Goal: Communication & Community: Answer question/provide support

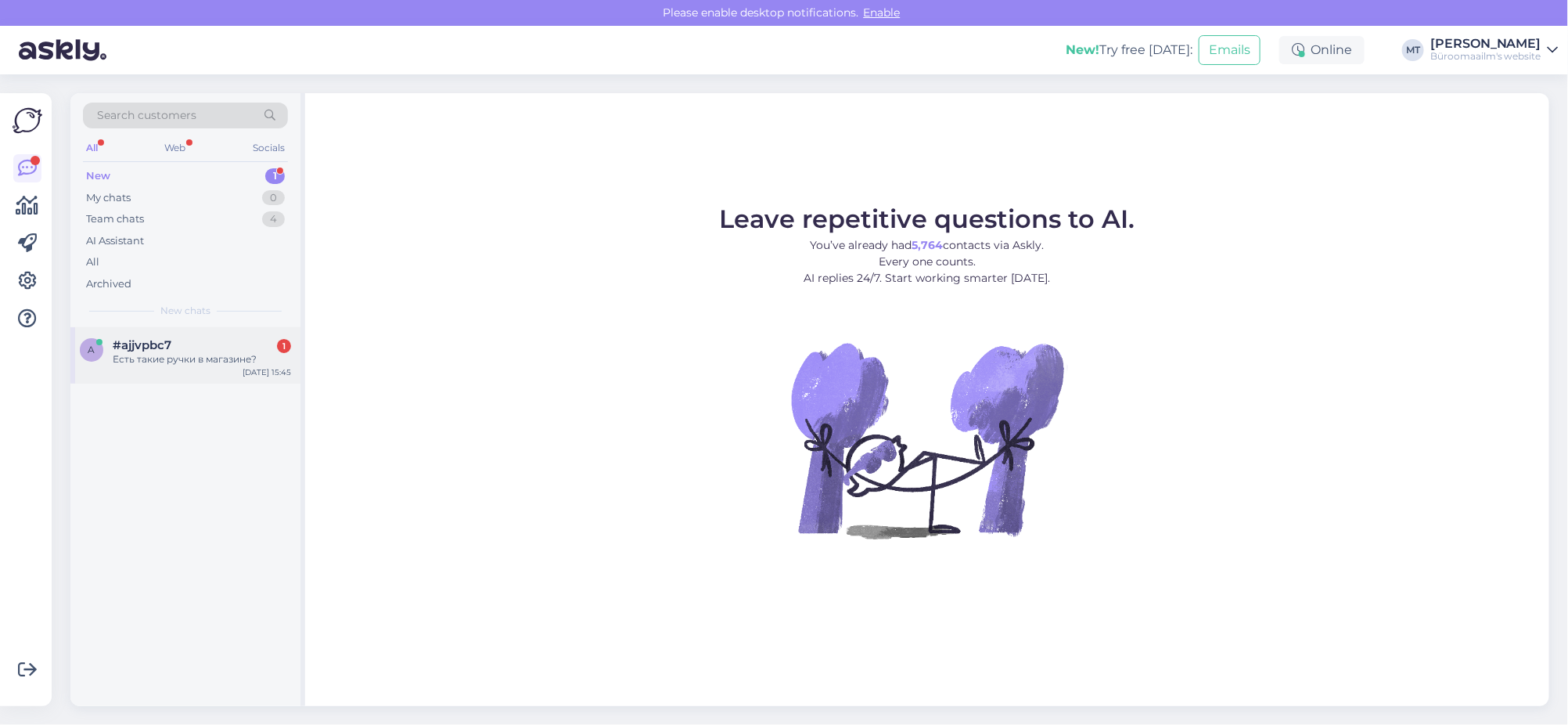
click at [129, 344] on span "#ajjvpbc7" at bounding box center [142, 345] width 59 height 14
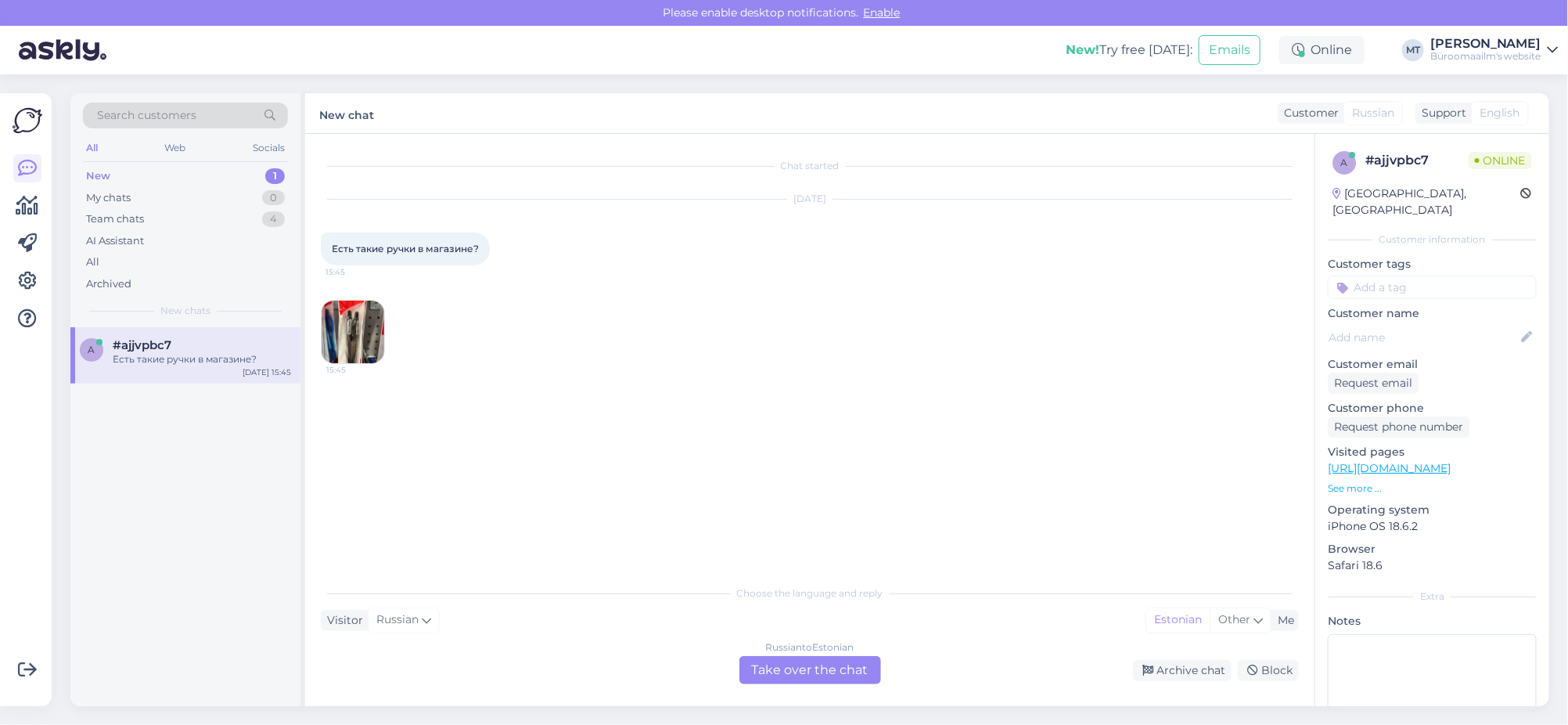
click at [814, 671] on div "Russian to Estonian Take over the chat" at bounding box center [810, 669] width 141 height 28
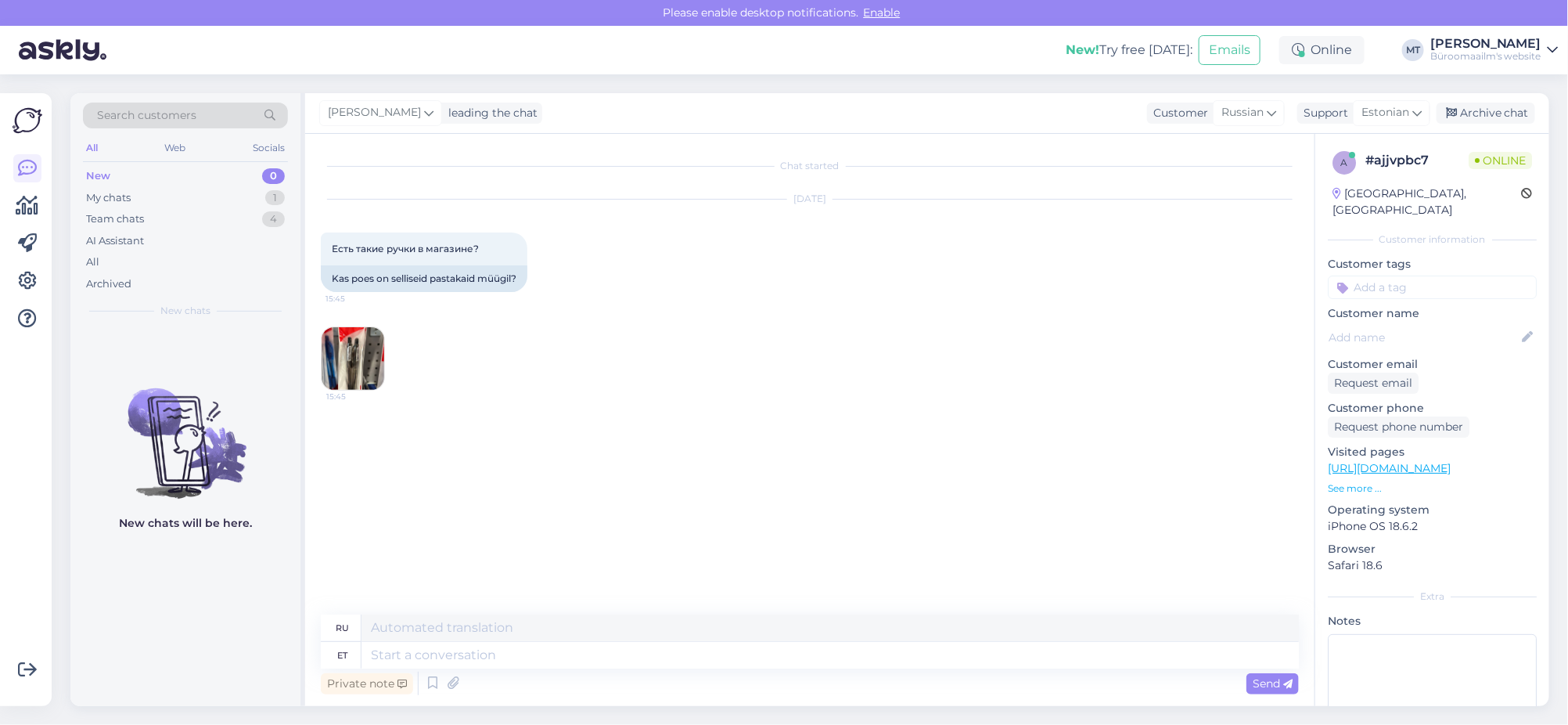
click at [352, 357] on img at bounding box center [353, 358] width 62 height 62
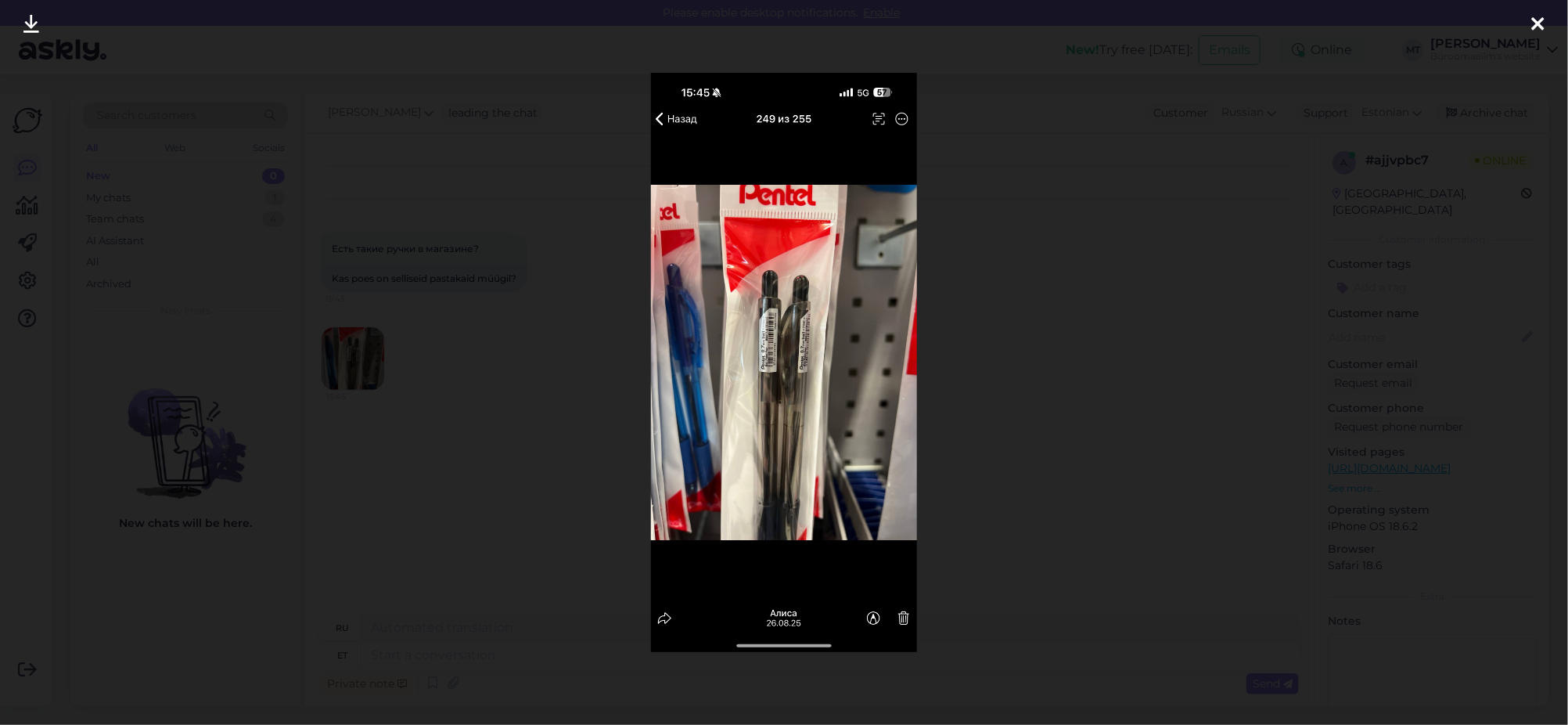
click at [789, 479] on img at bounding box center [784, 362] width 267 height 580
click at [1544, 28] on icon at bounding box center [1538, 25] width 13 height 20
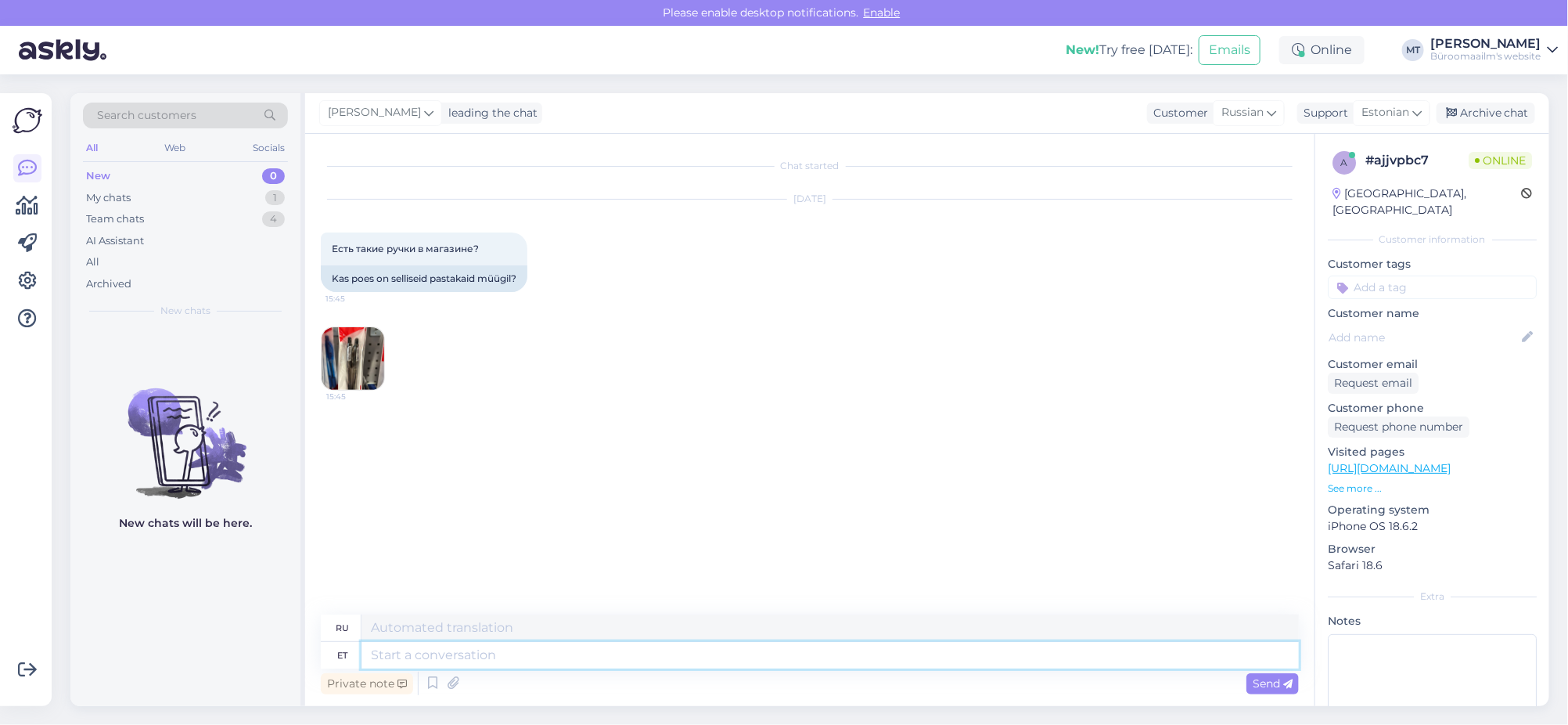
click at [416, 664] on textarea at bounding box center [829, 655] width 937 height 27
click at [454, 655] on textarea at bounding box center [829, 655] width 937 height 27
type textarea "Tere."
type textarea "Привет."
type textarea "Tere. Me"
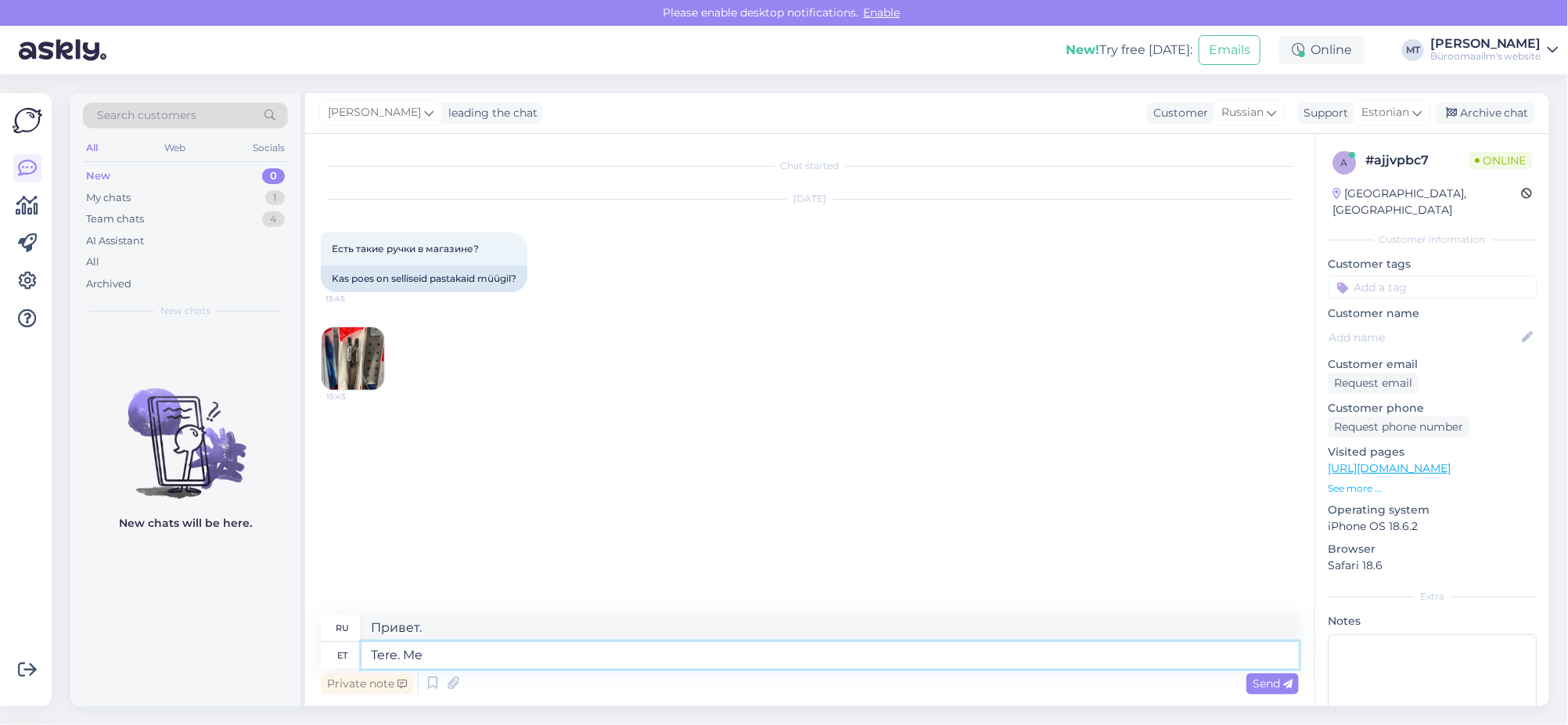
type textarea "Привет. Мы"
type textarea "Tere. Me ei"
type textarea "Здравствуйте. Мы не"
type textarea "Tere. Me ei müü"
type textarea "Здравствуйте. Мы не продаём."
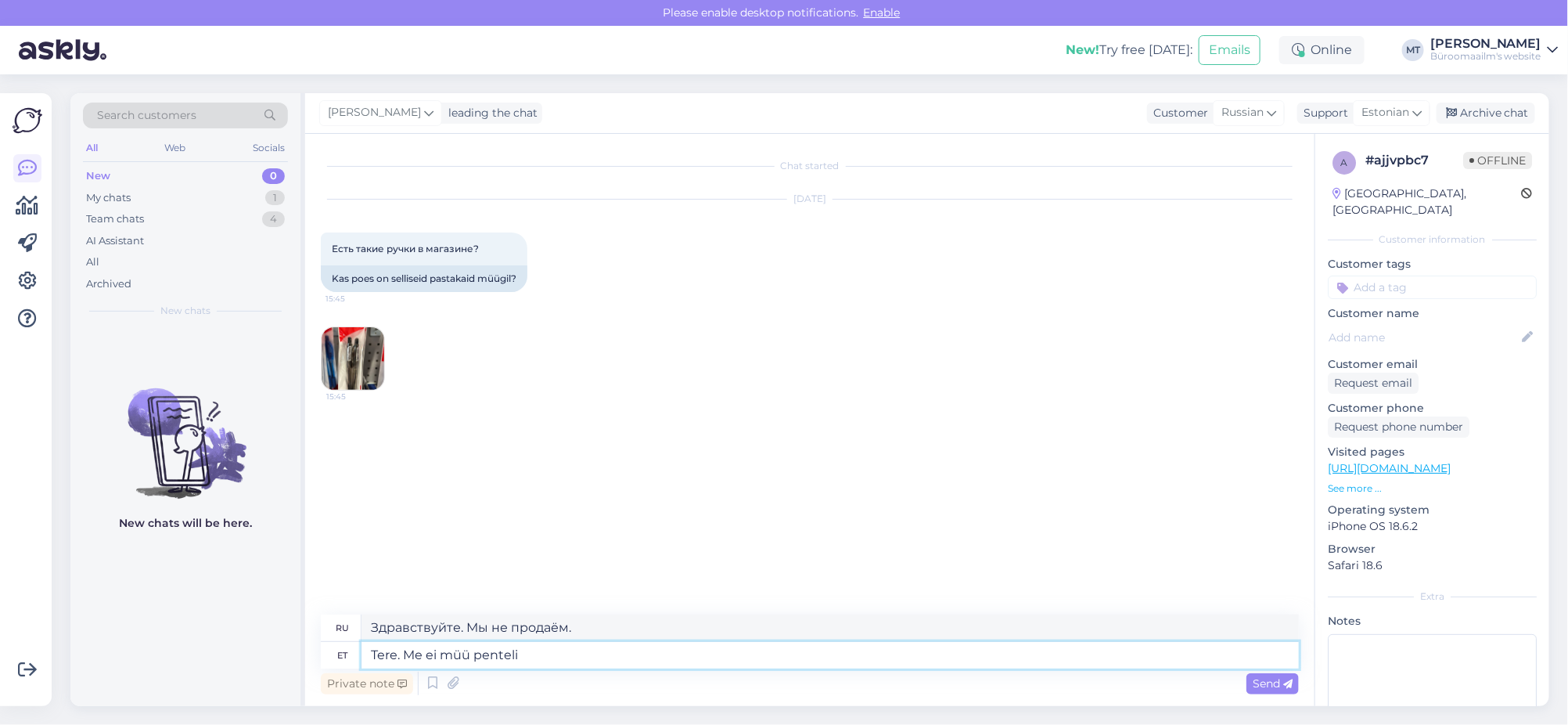
type textarea "Tere. Me ei müü penteli"
type textarea "Здравствуйте. Мы не продаём пентел."
type textarea "Tere. Me ei müü"
type textarea "Здравствуйте. Мы не продаём."
type textarea "Tere. Me ei müü firma"
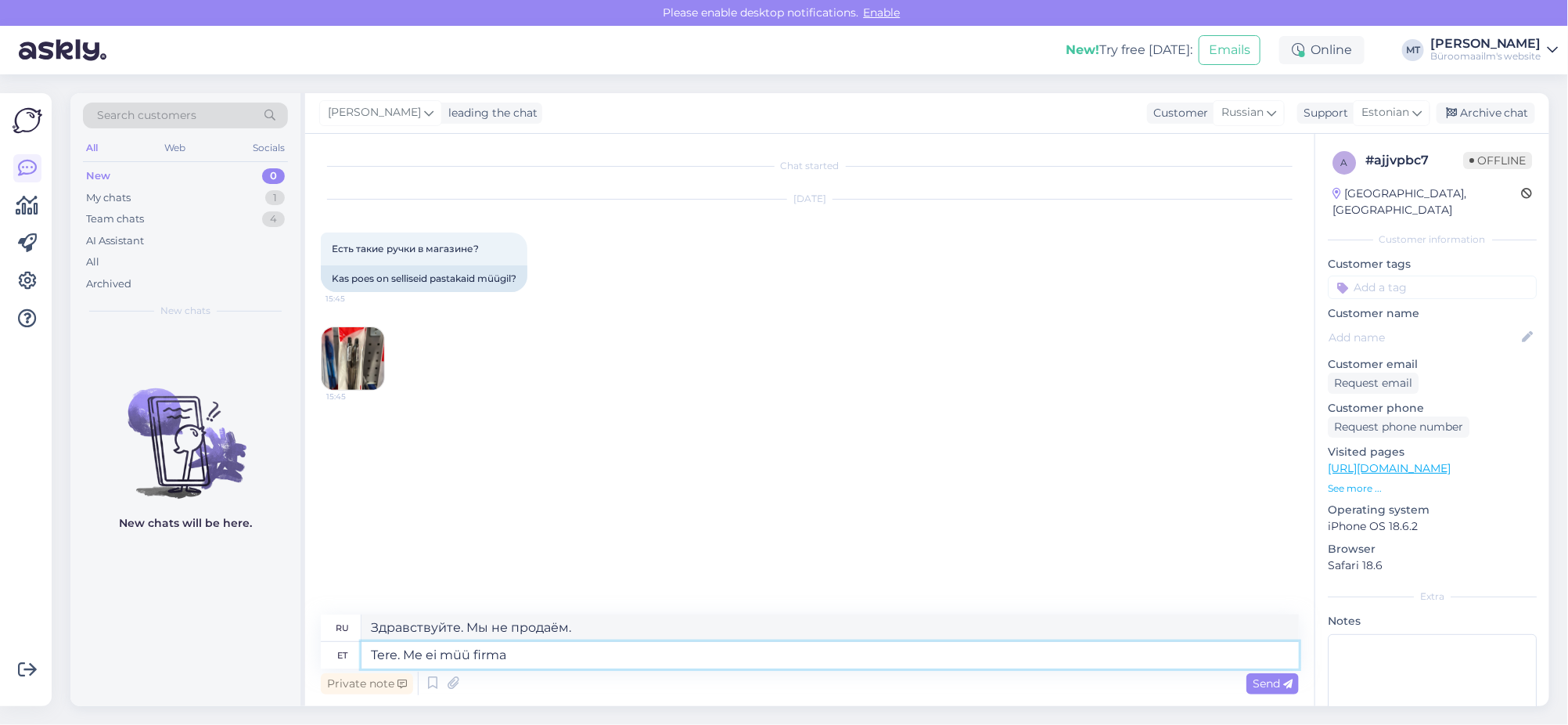
type textarea "Здравствуйте. Мы не продаём компанию."
type textarea "Tere. Me ei müü firma Pentel"
type textarea "Здравствуйте. Мы не продаём Pentel."
type textarea "Tere. Me ei müü firma Pentel pastapliiatseis."
type textarea "Здравствуйте. Мы не продаём шариковые ручки Pentel."
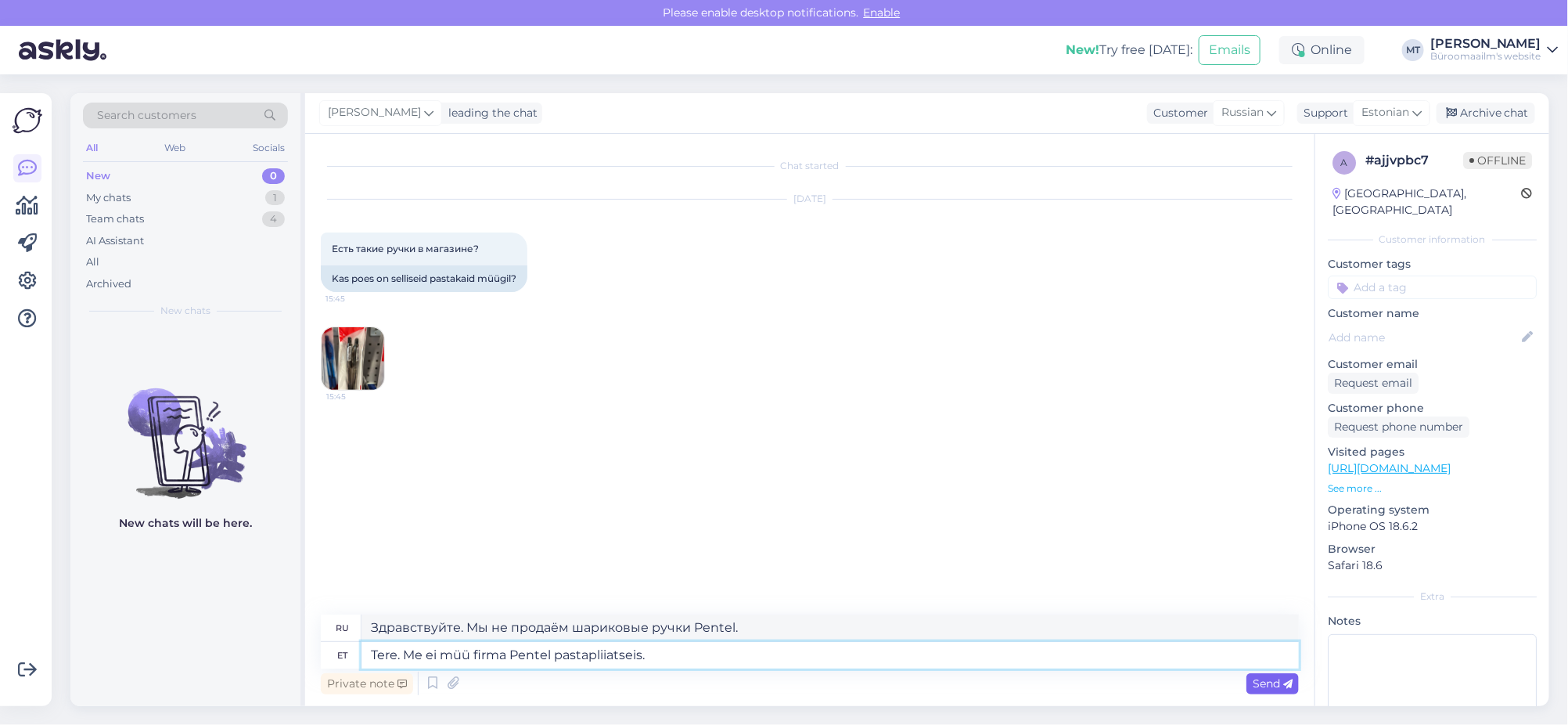
type textarea "Tere. Me ei müü firma Pentel pastapliiatseis."
click at [1266, 685] on span "Send" at bounding box center [1272, 683] width 40 height 14
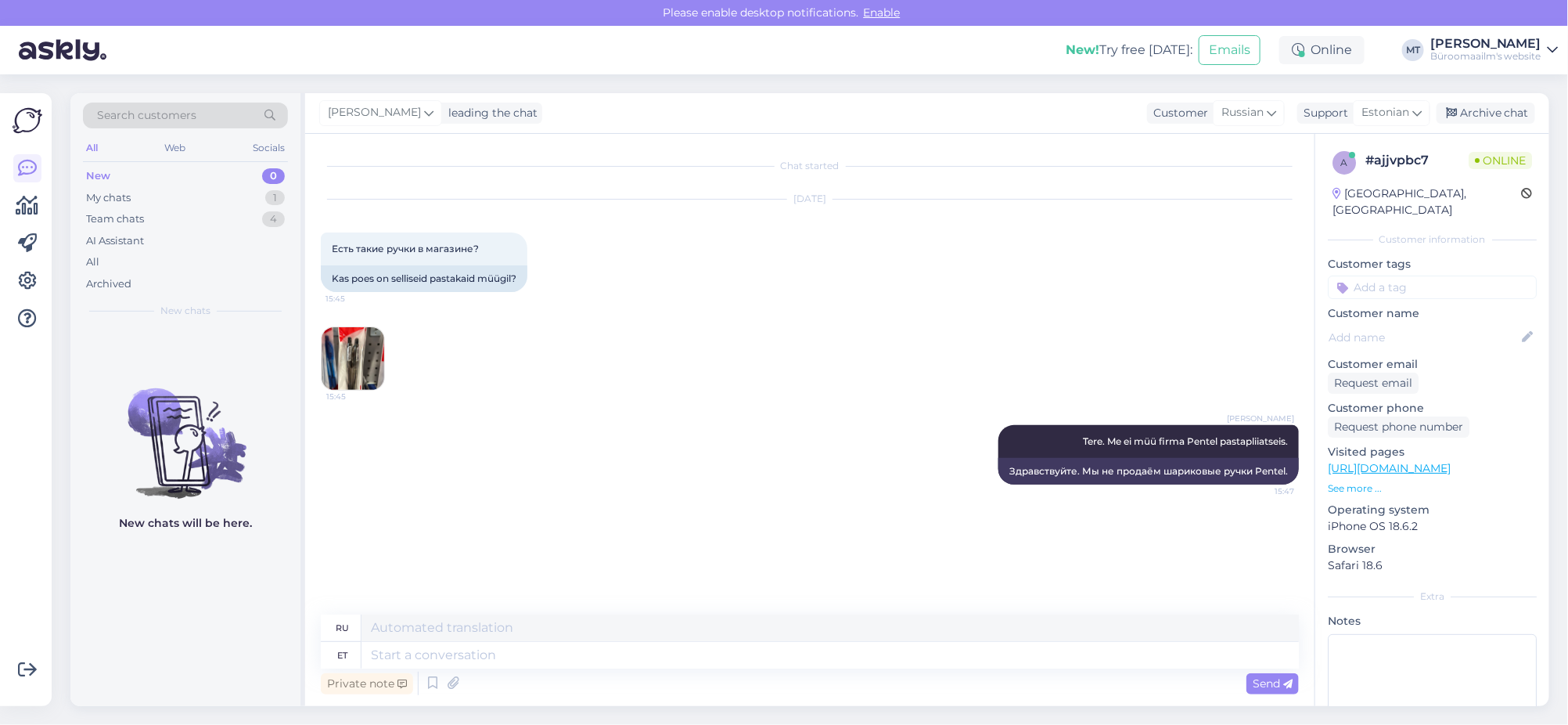
click at [329, 373] on img at bounding box center [353, 358] width 62 height 62
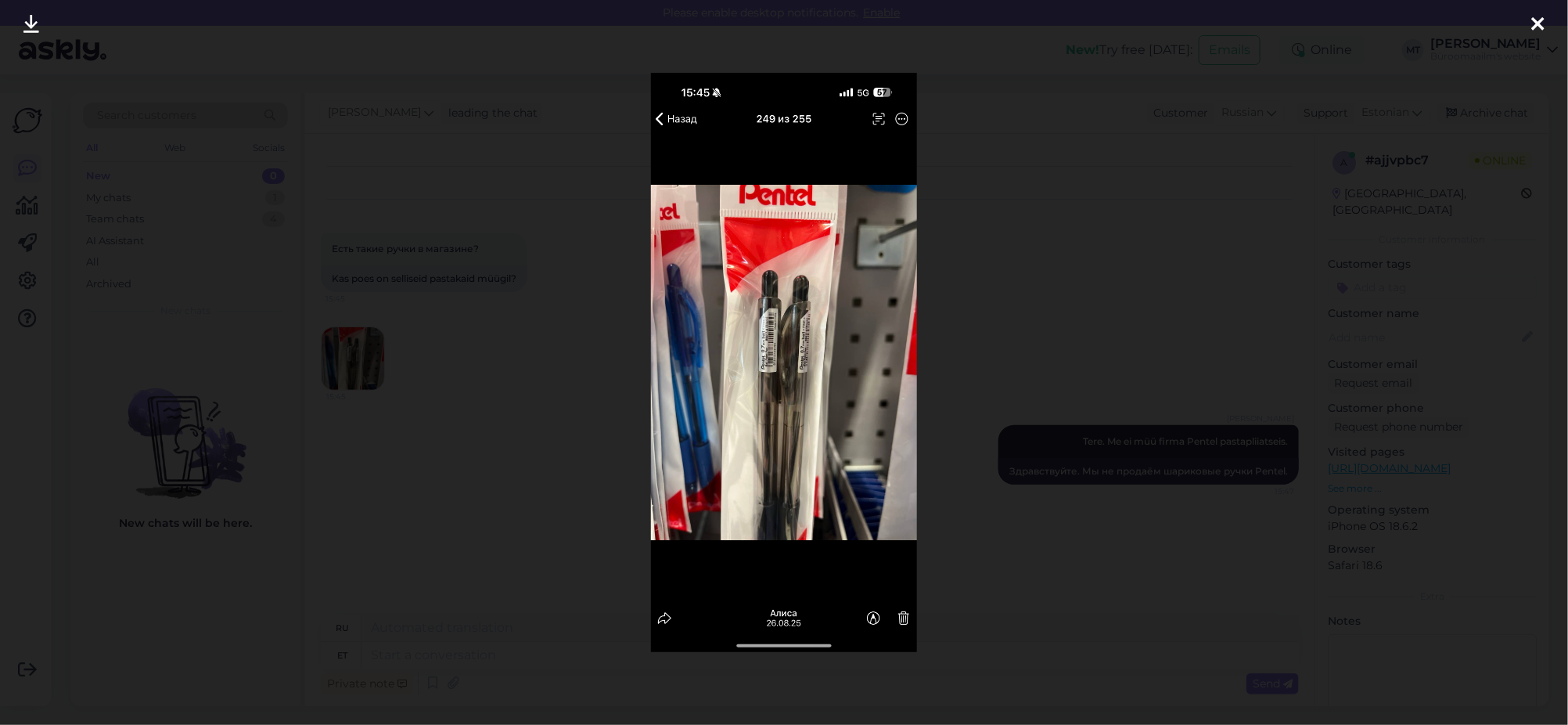
click at [1534, 24] on icon at bounding box center [1538, 25] width 13 height 20
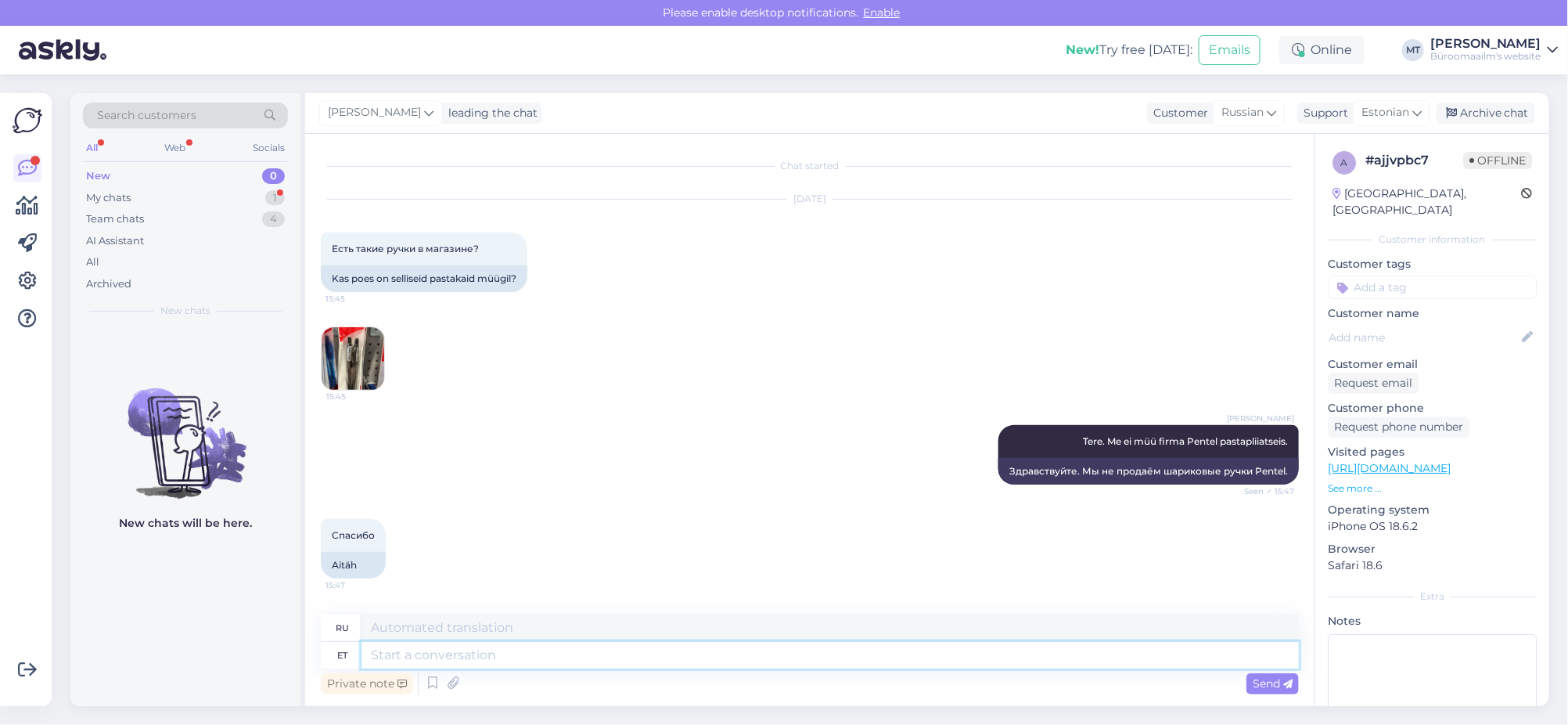
click at [439, 660] on textarea at bounding box center [829, 655] width 937 height 27
type textarea "Aitäh."
type textarea "Спасибо."
type textarea "Aitäh. müüme a"
type textarea "Спасибо. Мы продаём."
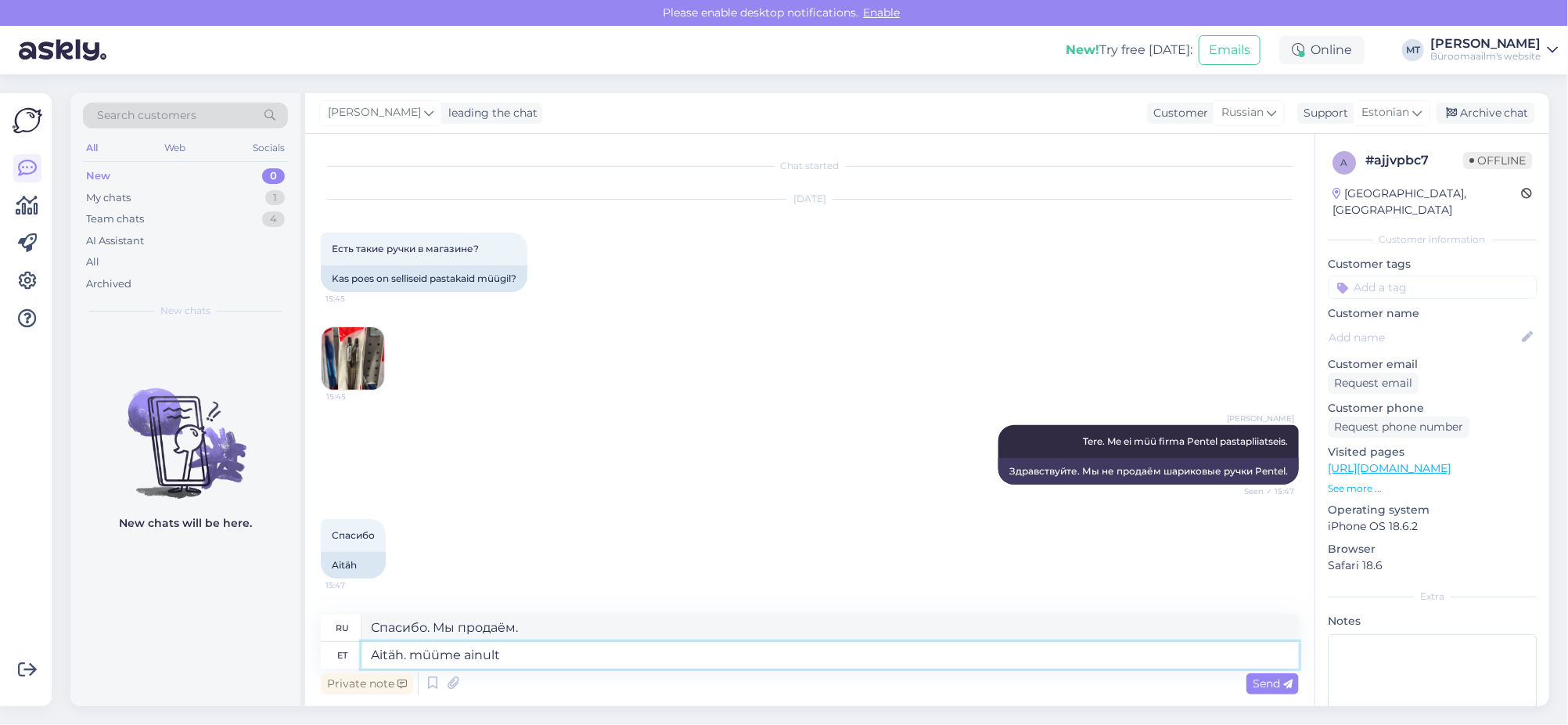
type textarea "Aitäh. müüme ainult"
type textarea "Спасибо. Мы продаем только"
type textarea "Aitäh. müüme ainult ühte s"
type textarea "Спасибо. Мы продаем только один экземпляр."
type textarea "Aitäh. müüme ainult ühte sorti"
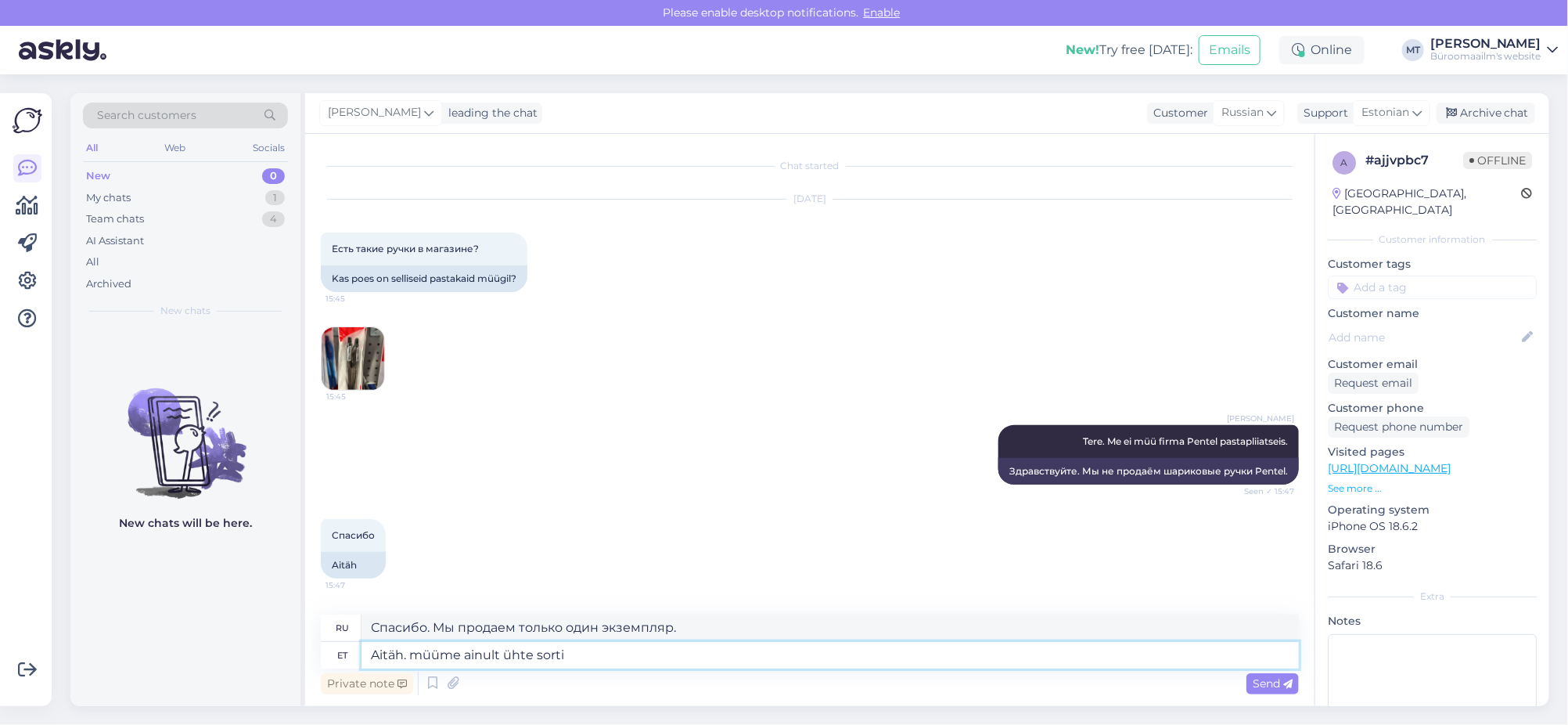
type textarea "Спасибо. Мы продаем только один сорт."
type textarea "Aitäh. müüme ainult ühte sorti geelpliiatsit"
type textarea "Спасибо. Мы продаем только один вид гелевых ручек."
paste textarea "[URL][DOMAIN_NAME]"
type textarea "Aitäh. müüme ainult ühte sorti geelpliiatsit [URL][DOMAIN_NAME]"
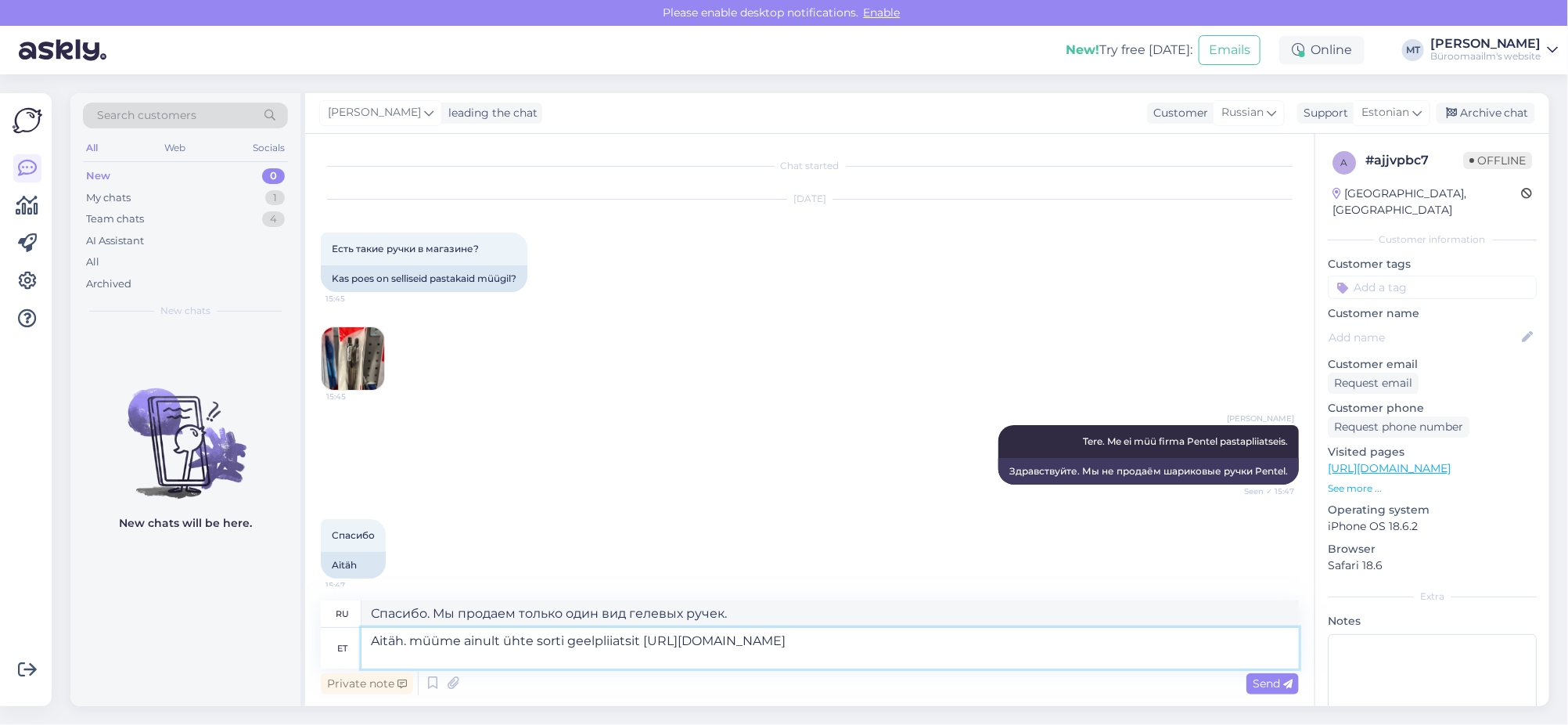
type textarea "Спасибо. Мы продаем только один тип гелевых ручек [URL][DOMAIN_NAME]"
type textarea "Aitäh. müüme ainult ühte sorti geelpliiatsit [URL][DOMAIN_NAME]"
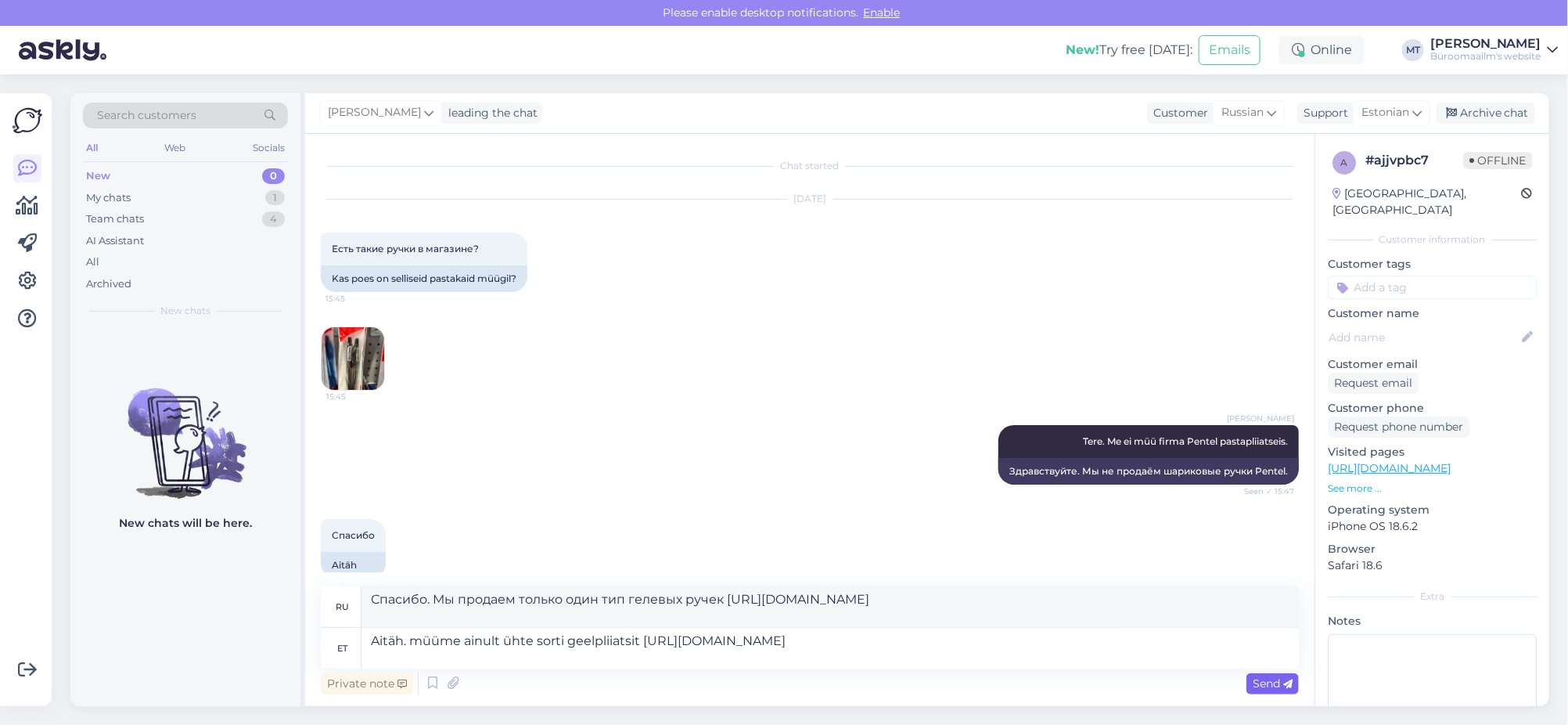
click at [1275, 679] on span "Send" at bounding box center [1272, 683] width 40 height 14
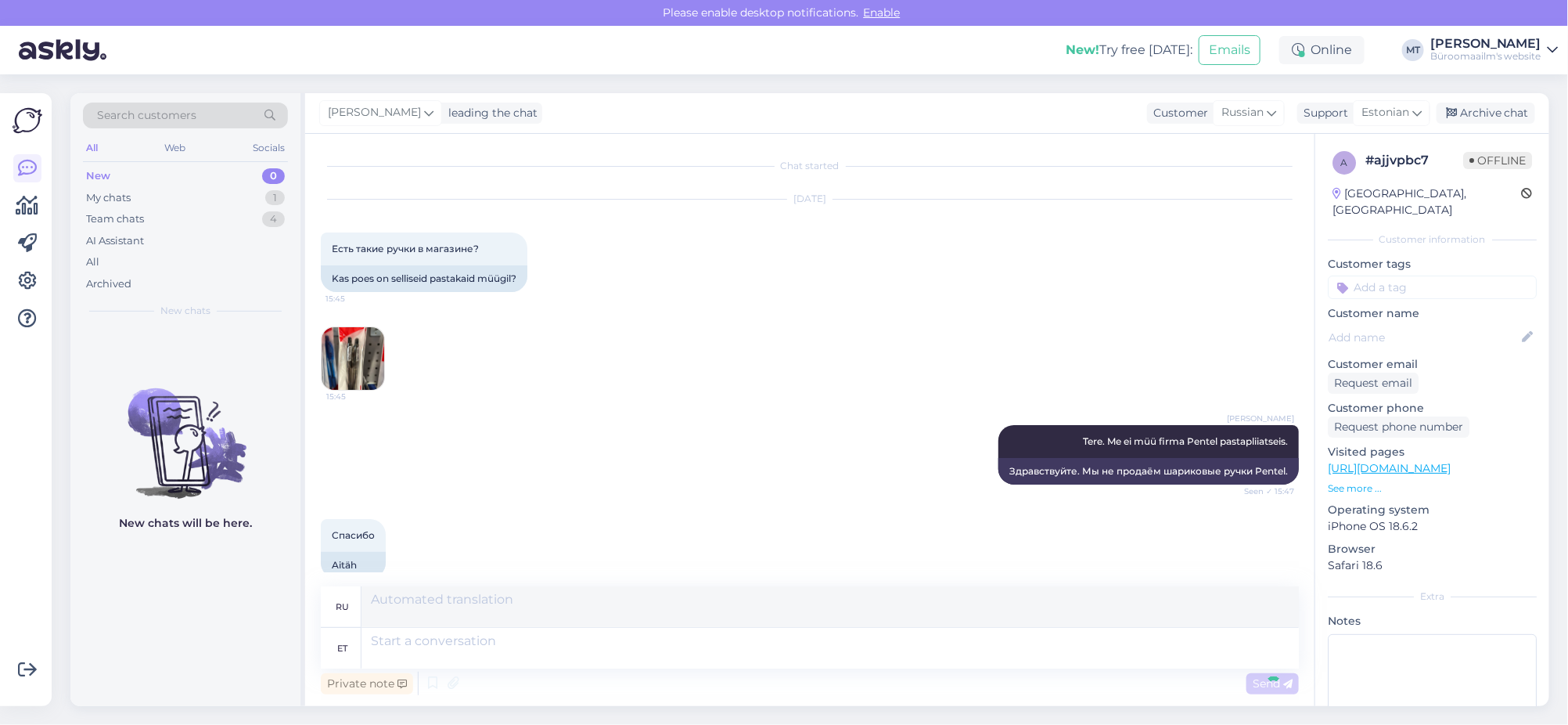
scroll to position [173, 0]
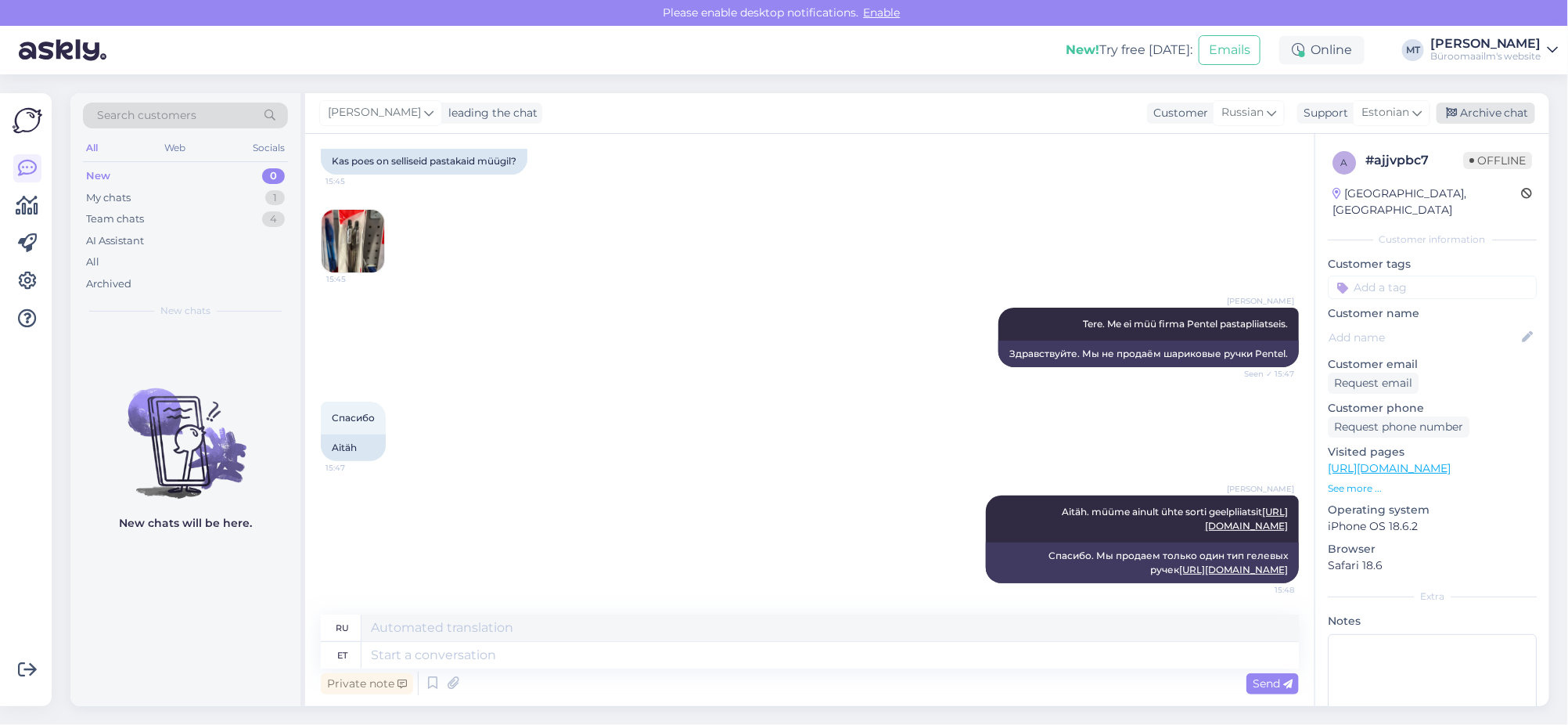
click at [1515, 104] on div "Archive chat" at bounding box center [1485, 113] width 98 height 21
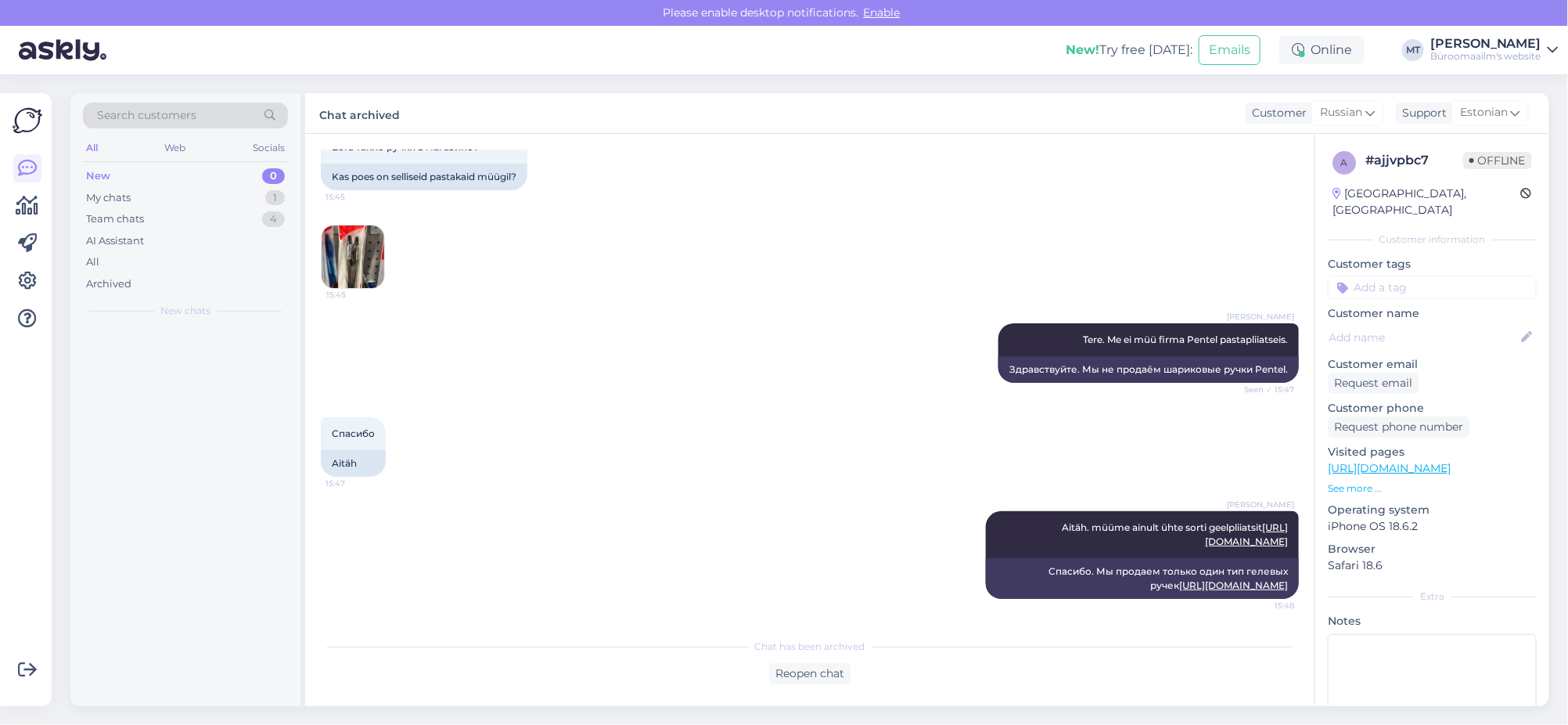
scroll to position [157, 0]
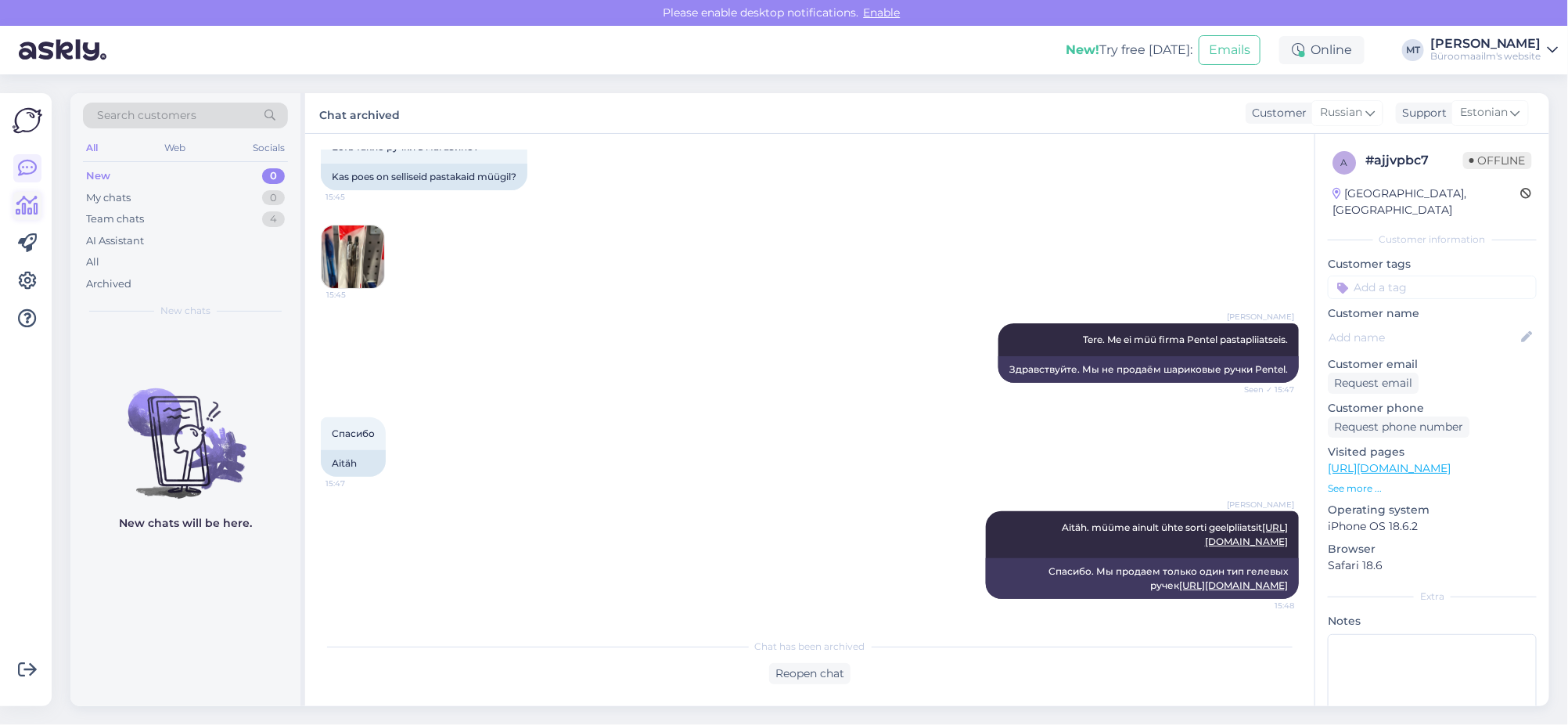
click at [26, 210] on icon at bounding box center [28, 205] width 23 height 19
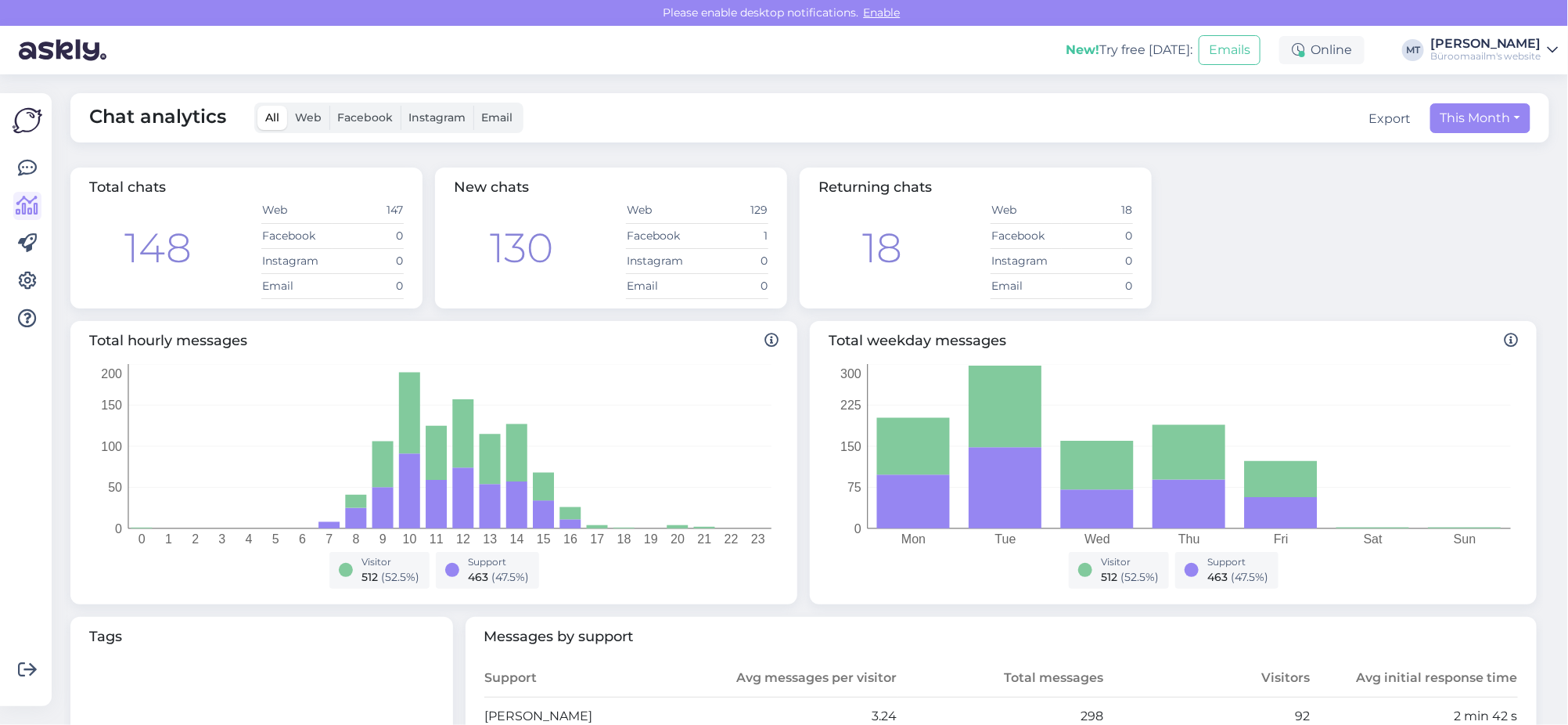
scroll to position [195, 0]
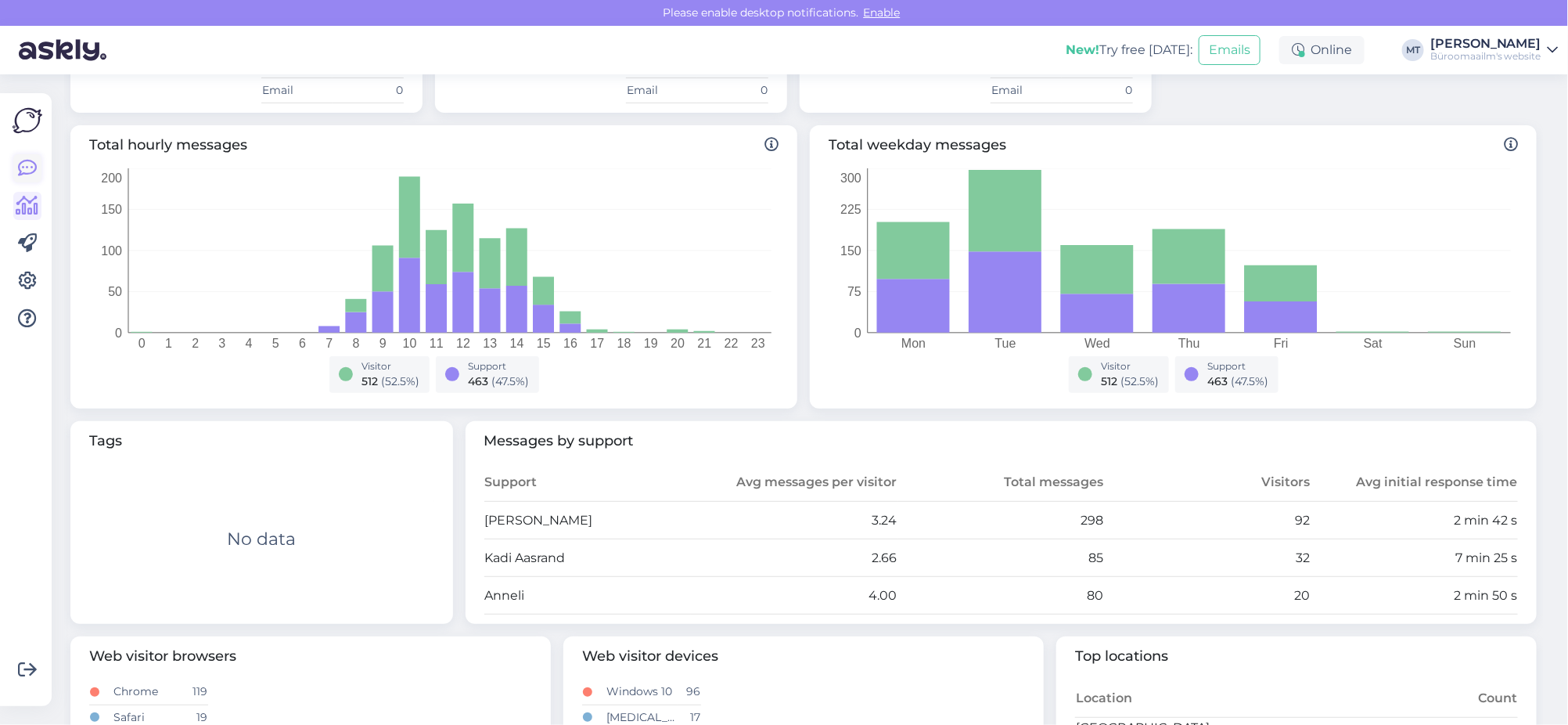
click at [30, 163] on icon at bounding box center [27, 168] width 19 height 19
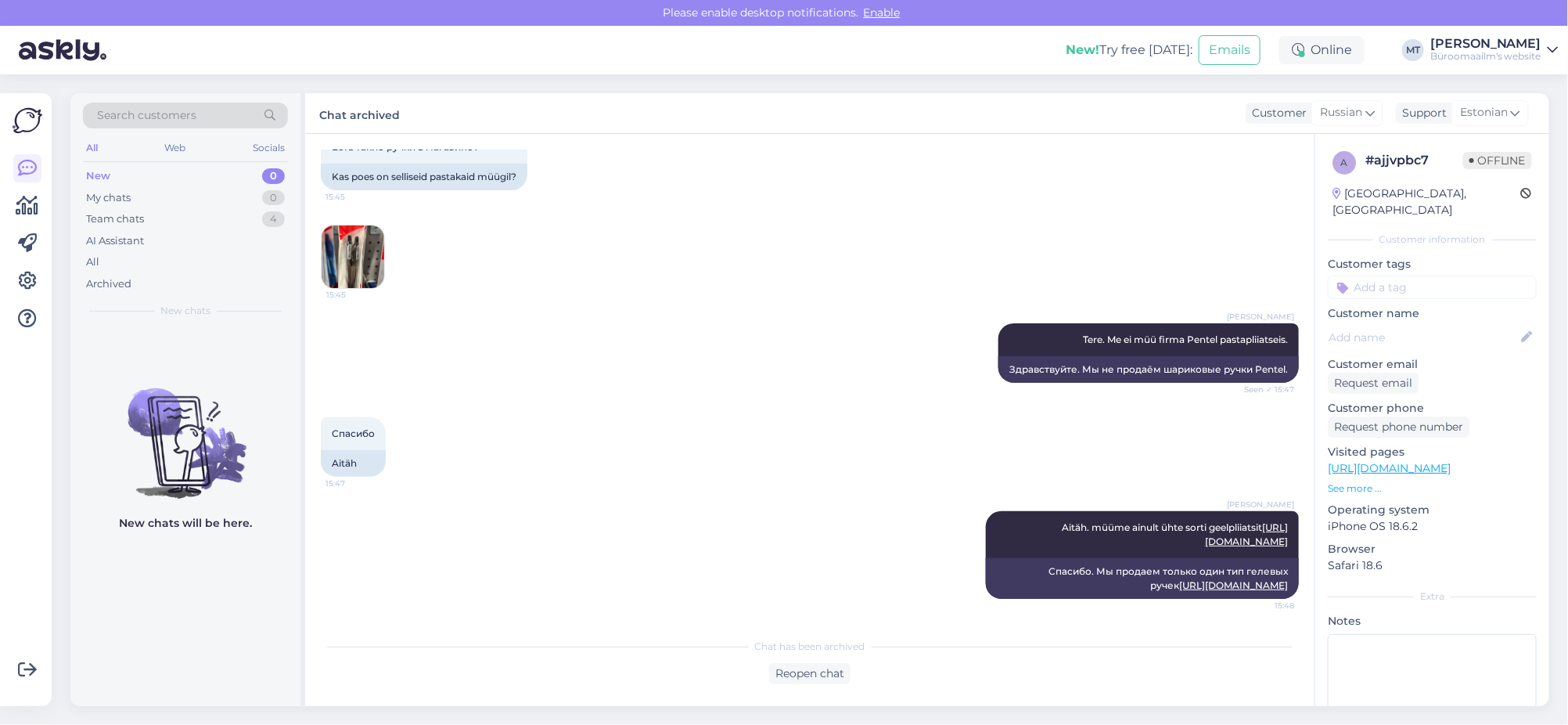
scroll to position [157, 0]
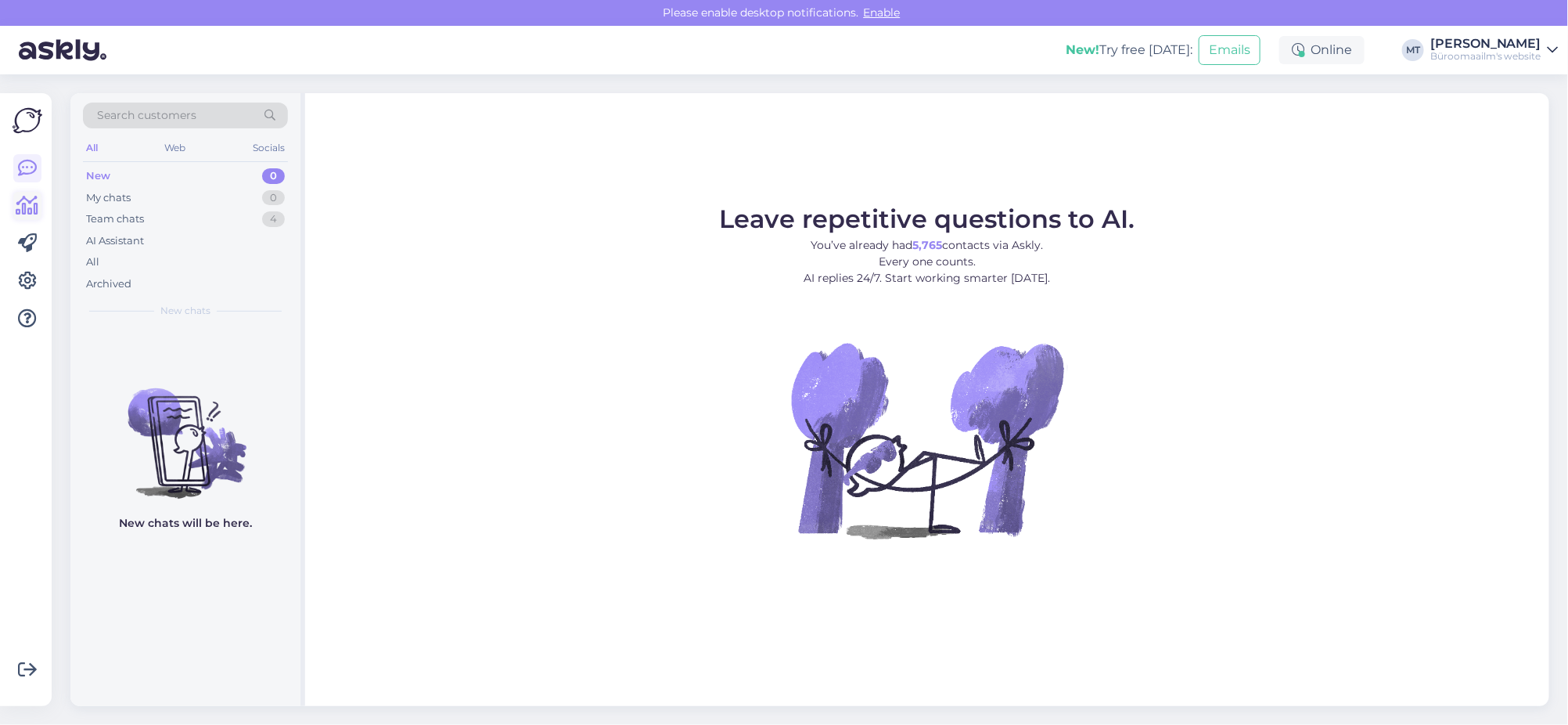
click at [26, 208] on icon at bounding box center [28, 205] width 23 height 19
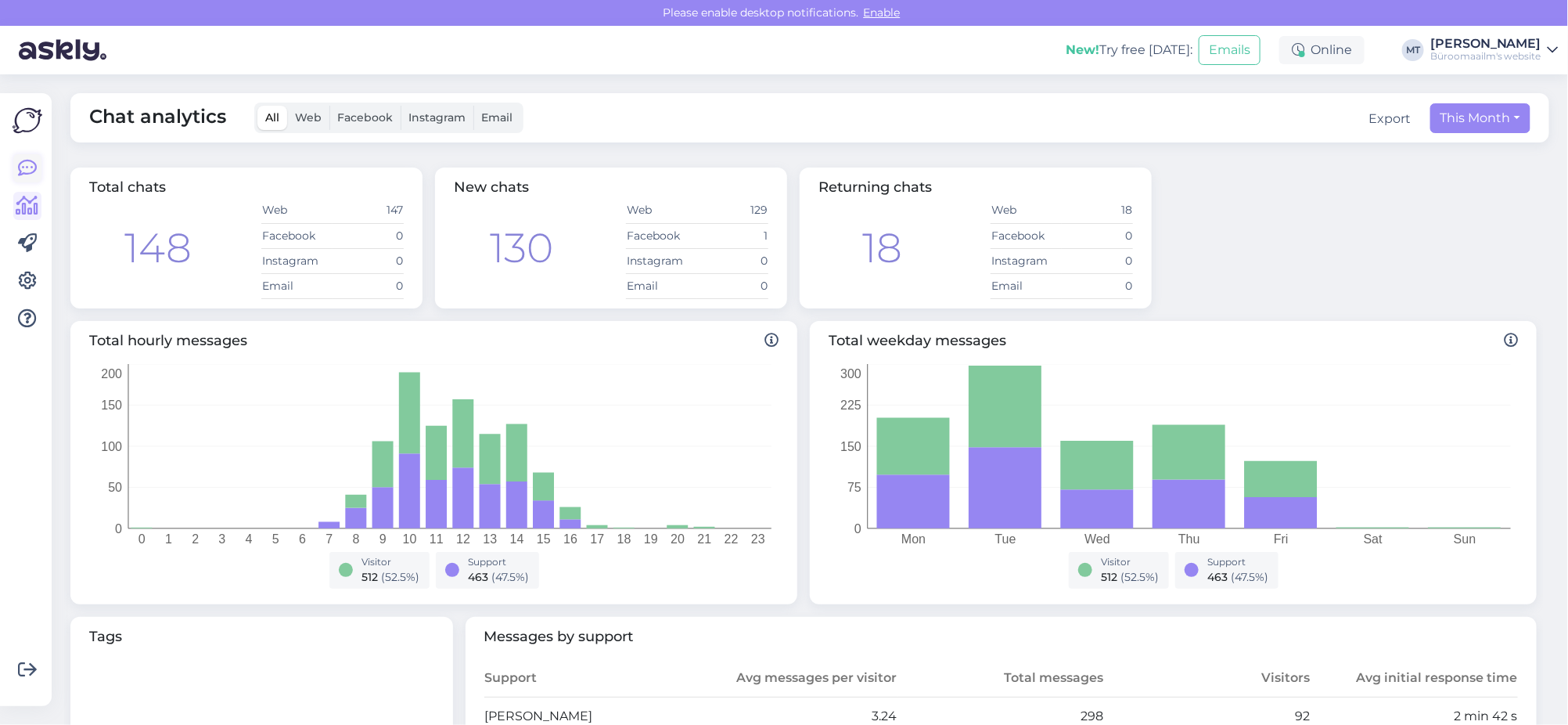
click at [19, 173] on icon at bounding box center [27, 168] width 19 height 19
